Goal: Information Seeking & Learning: Check status

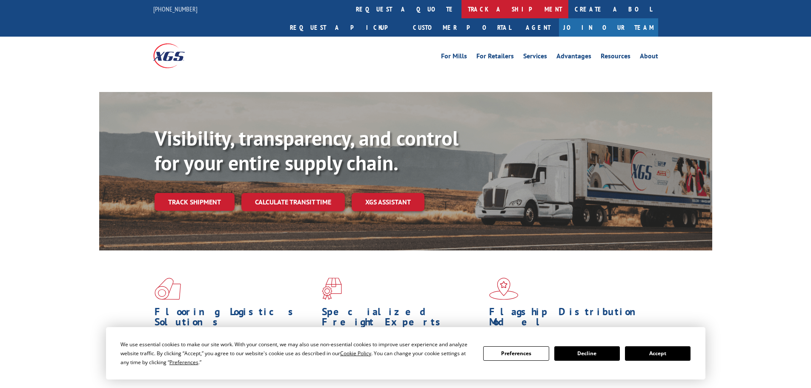
click at [462, 3] on link "track a shipment" at bounding box center [515, 9] width 107 height 18
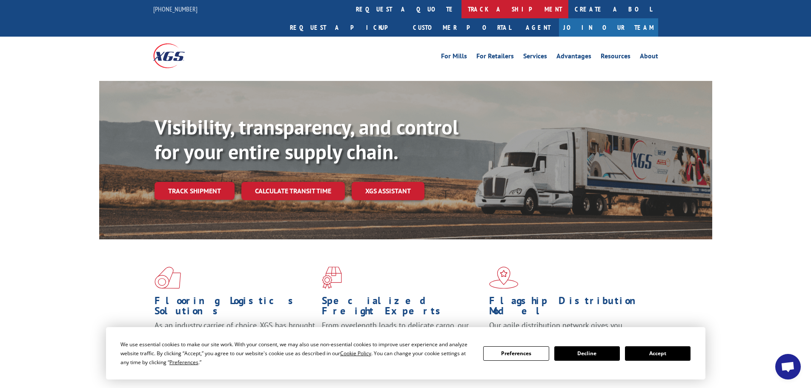
click at [462, 12] on link "track a shipment" at bounding box center [515, 9] width 107 height 18
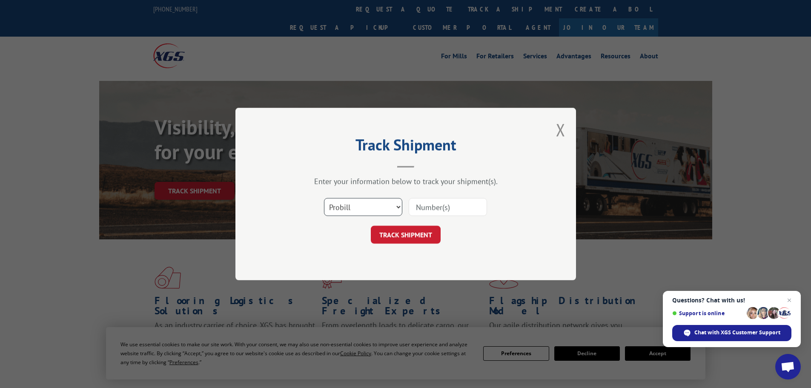
click at [370, 207] on select "Select category... Probill BOL PO" at bounding box center [363, 207] width 78 height 18
select select "bol"
click at [324, 198] on select "Select category... Probill BOL PO" at bounding box center [363, 207] width 78 height 18
click at [457, 201] on input at bounding box center [448, 207] width 78 height 18
paste input "5603950"
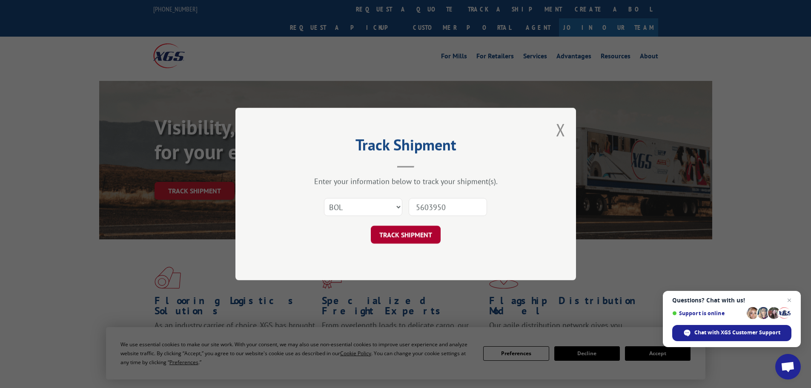
type input "5603950"
click at [419, 235] on button "TRACK SHIPMENT" at bounding box center [406, 235] width 70 height 18
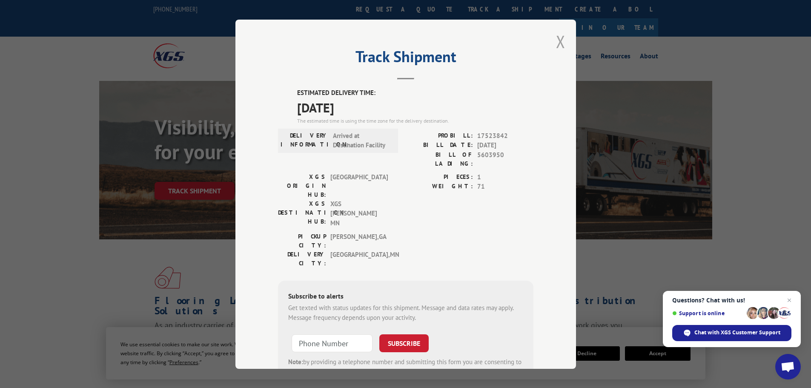
click at [557, 43] on button "Close modal" at bounding box center [560, 41] width 9 height 23
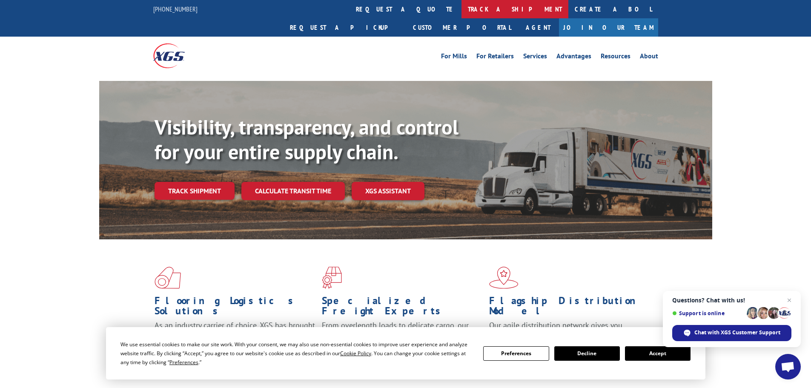
click at [462, 12] on link "track a shipment" at bounding box center [515, 9] width 107 height 18
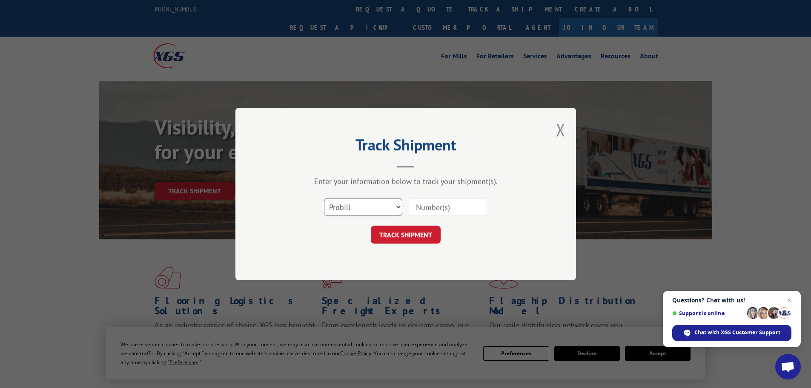
click at [361, 210] on select "Select category... Probill BOL PO" at bounding box center [363, 207] width 78 height 18
select select "bol"
click at [324, 198] on select "Select category... Probill BOL PO" at bounding box center [363, 207] width 78 height 18
click at [430, 207] on input at bounding box center [448, 207] width 78 height 18
paste input "5603950"
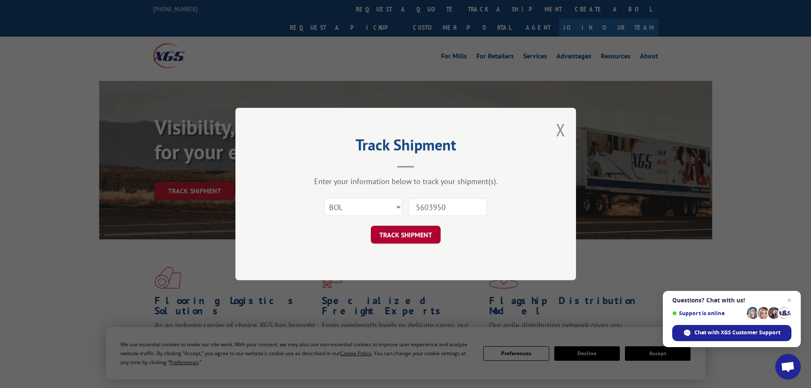
type input "5603950"
click at [429, 235] on button "TRACK SHIPMENT" at bounding box center [406, 235] width 70 height 18
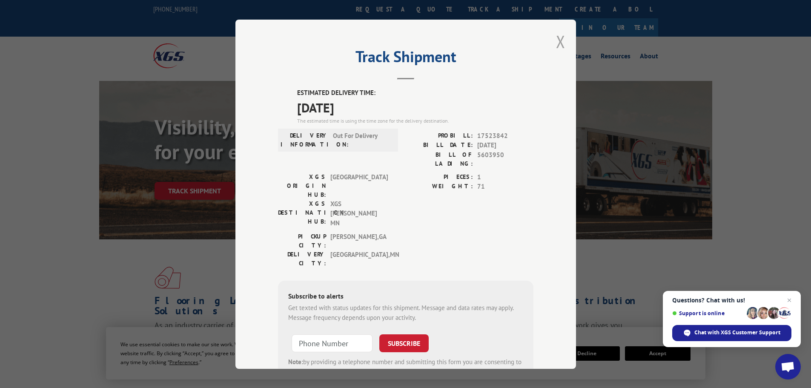
click at [559, 42] on button "Close modal" at bounding box center [560, 41] width 9 height 23
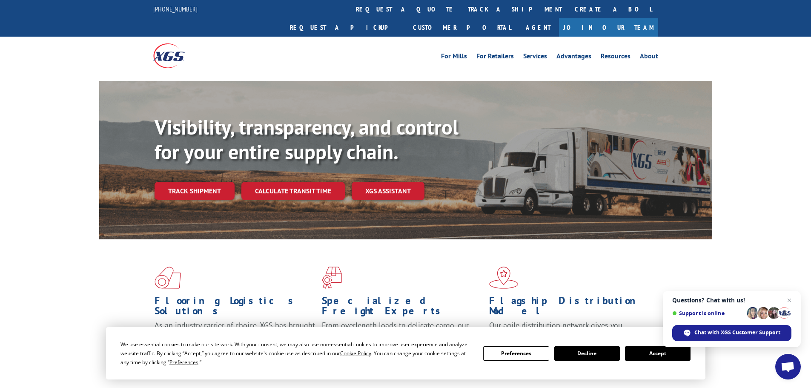
click at [462, 7] on link "track a shipment" at bounding box center [515, 9] width 107 height 18
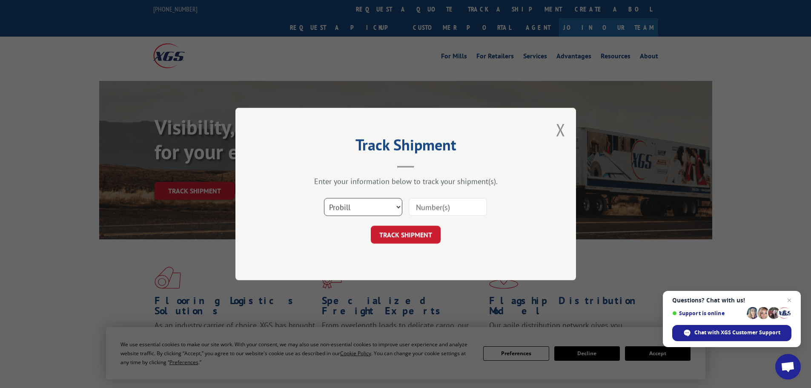
click at [353, 210] on select "Select category... Probill BOL PO" at bounding box center [363, 207] width 78 height 18
select select "bol"
click at [324, 198] on select "Select category... Probill BOL PO" at bounding box center [363, 207] width 78 height 18
click at [429, 210] on input at bounding box center [448, 207] width 78 height 18
paste input "5603950"
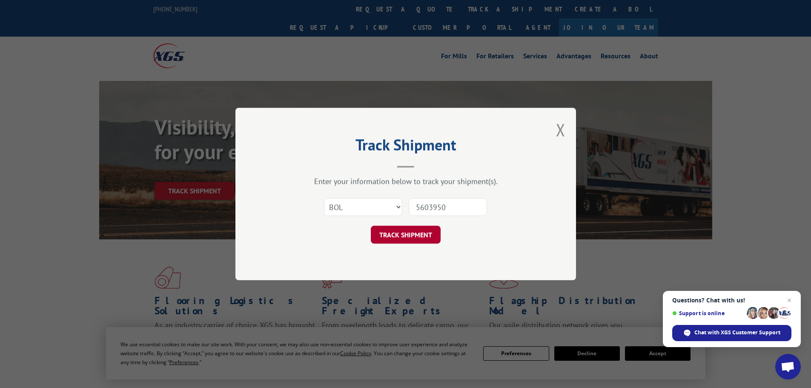
type input "5603950"
click at [420, 235] on button "TRACK SHIPMENT" at bounding box center [406, 235] width 70 height 18
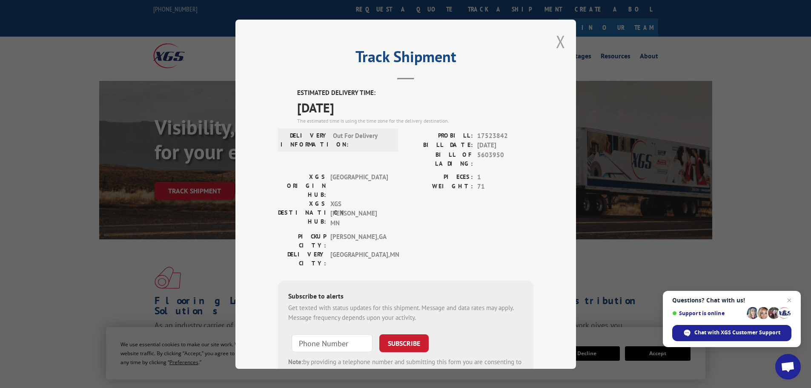
click at [556, 38] on button "Close modal" at bounding box center [560, 41] width 9 height 23
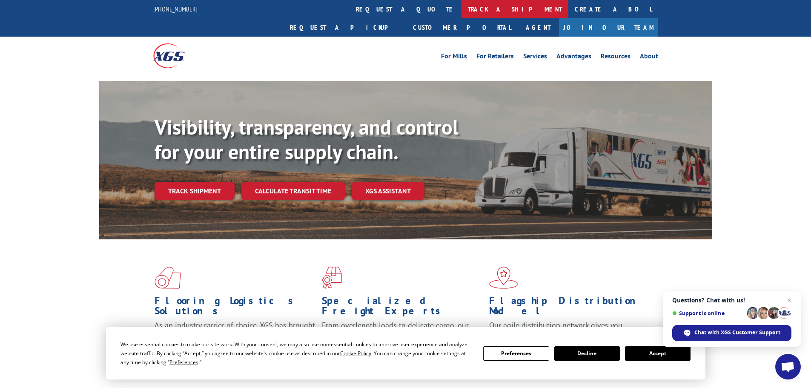
click at [462, 13] on link "track a shipment" at bounding box center [515, 9] width 107 height 18
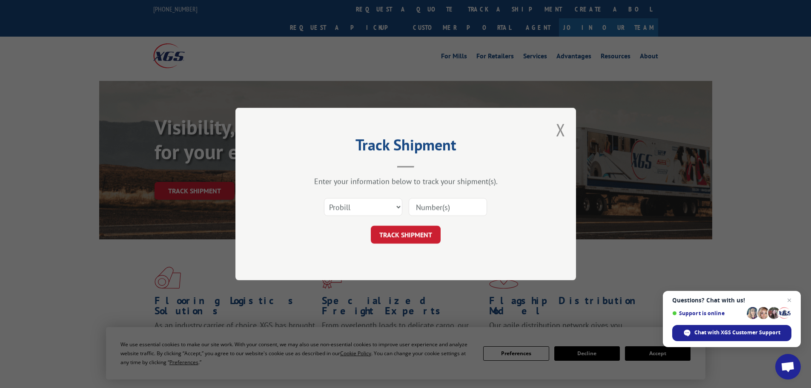
click at [374, 196] on div "Select category... Probill BOL PO" at bounding box center [406, 207] width 256 height 28
click at [370, 205] on select "Select category... Probill BOL PO" at bounding box center [363, 207] width 78 height 18
select select "bol"
click at [324, 198] on select "Select category... Probill BOL PO" at bounding box center [363, 207] width 78 height 18
click at [419, 208] on input at bounding box center [448, 207] width 78 height 18
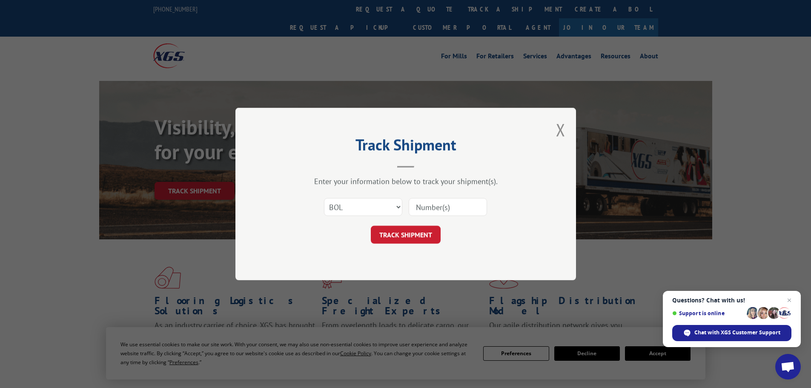
paste input "5603950"
type input "5603950"
click at [405, 234] on button "TRACK SHIPMENT" at bounding box center [406, 235] width 70 height 18
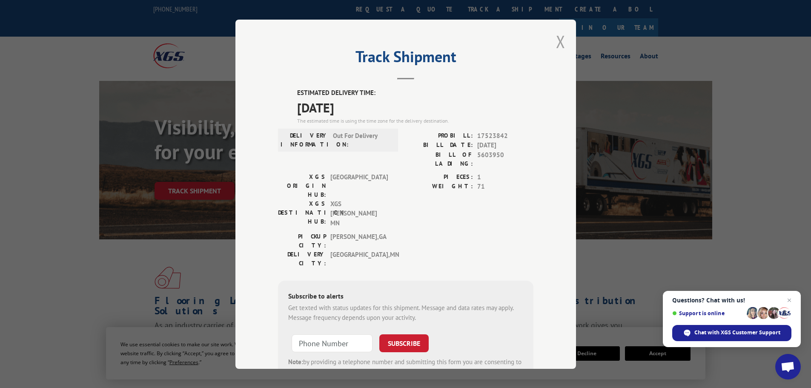
click at [556, 44] on button "Close modal" at bounding box center [560, 41] width 9 height 23
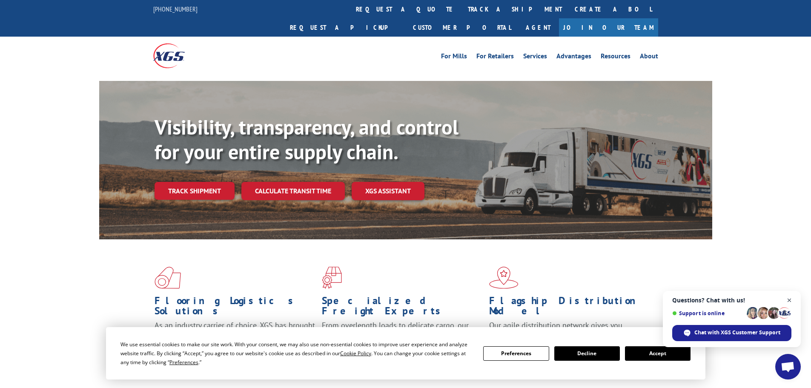
click at [790, 299] on span "Close chat" at bounding box center [789, 300] width 11 height 11
